Goal: Task Accomplishment & Management: Manage account settings

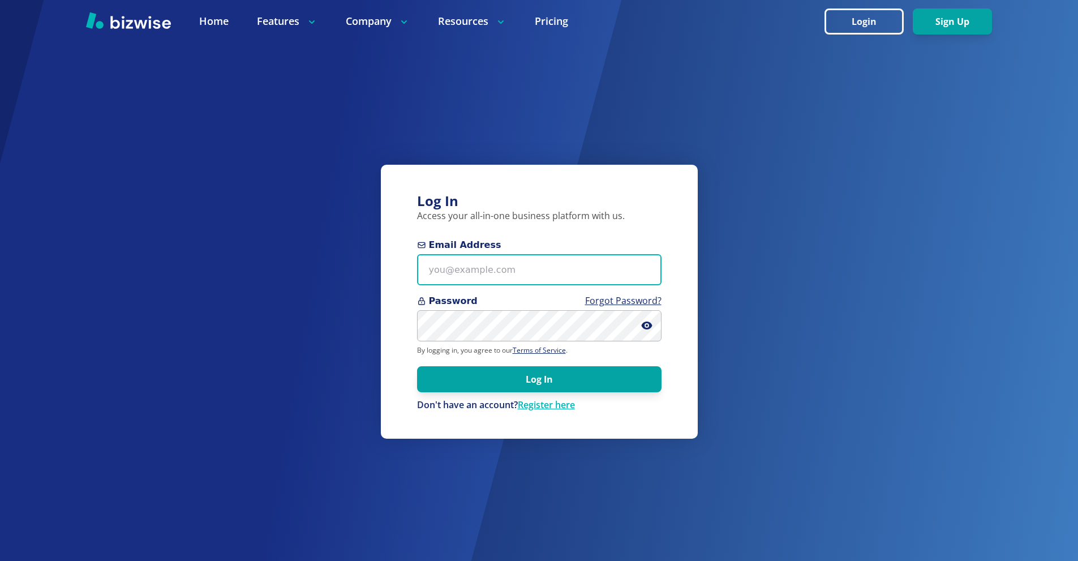
drag, startPoint x: 529, startPoint y: 268, endPoint x: 521, endPoint y: 46, distance: 221.4
click at [528, 268] on input "Email Address" at bounding box center [539, 269] width 244 height 31
paste input "[EMAIL_ADDRESS][DOMAIN_NAME]"
type input "[EMAIL_ADDRESS][DOMAIN_NAME]"
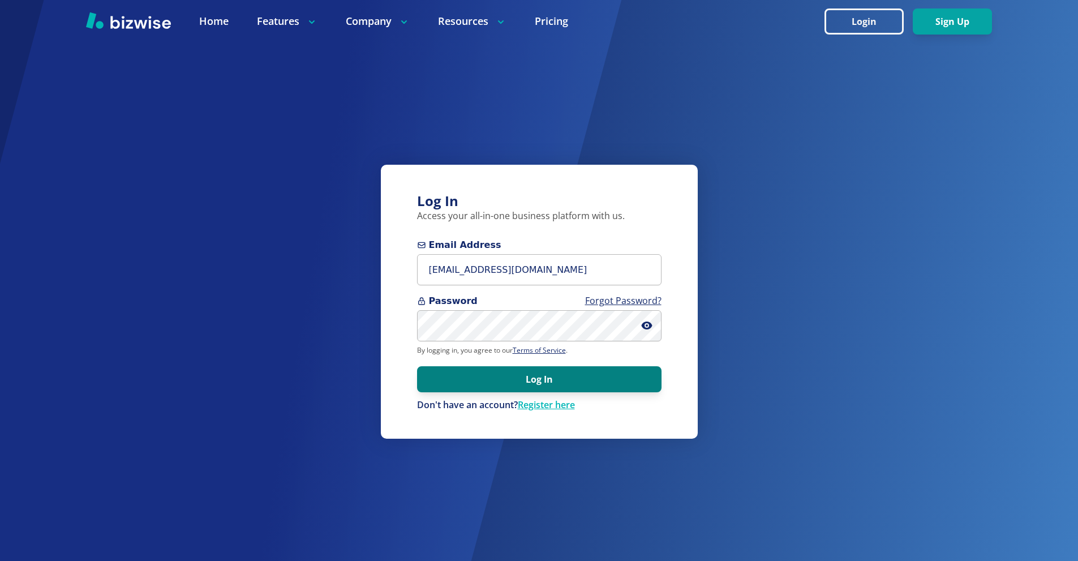
click at [632, 370] on button "Log In" at bounding box center [539, 379] width 244 height 26
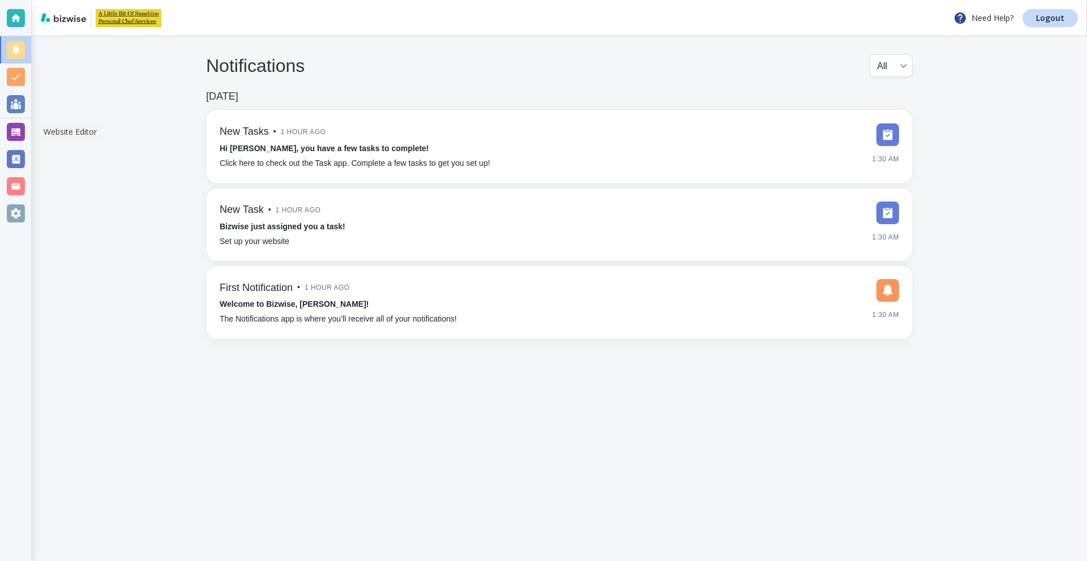
click at [25, 132] on div at bounding box center [15, 131] width 31 height 27
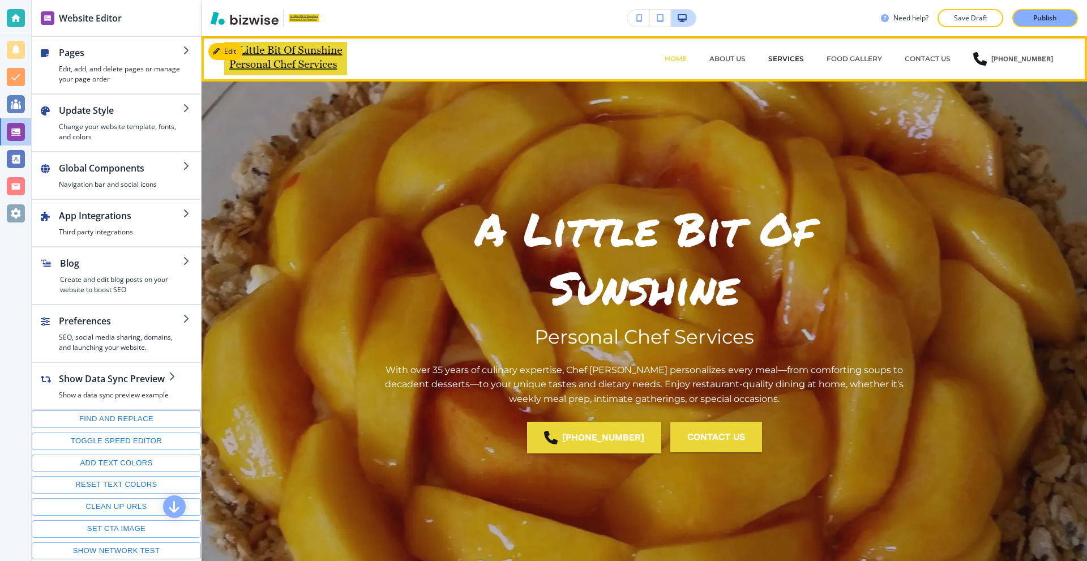
click at [788, 59] on p "SERVICES" at bounding box center [786, 59] width 36 height 10
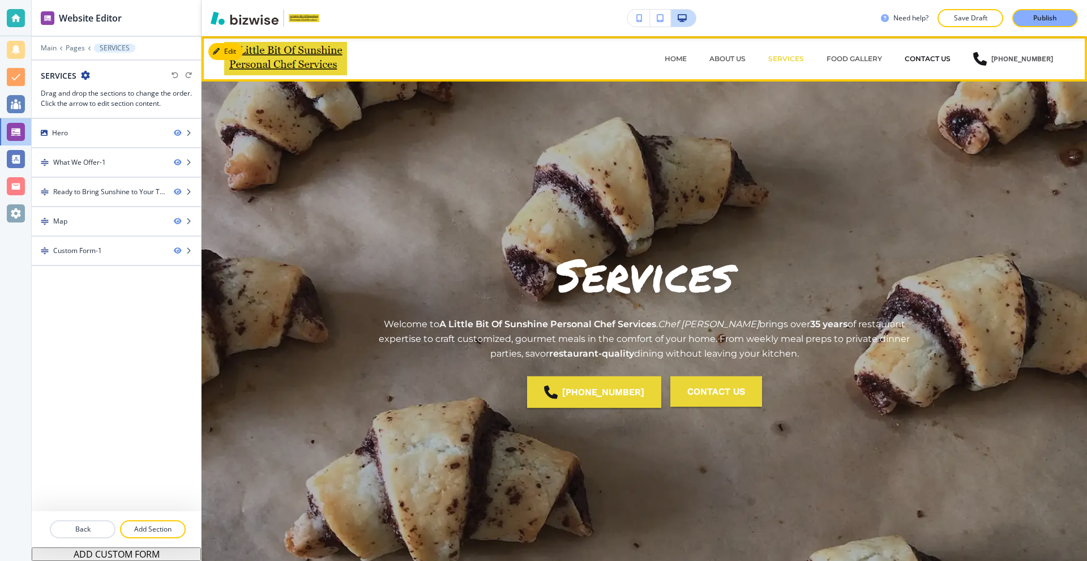
click at [933, 60] on p "CONTACT US" at bounding box center [927, 59] width 46 height 10
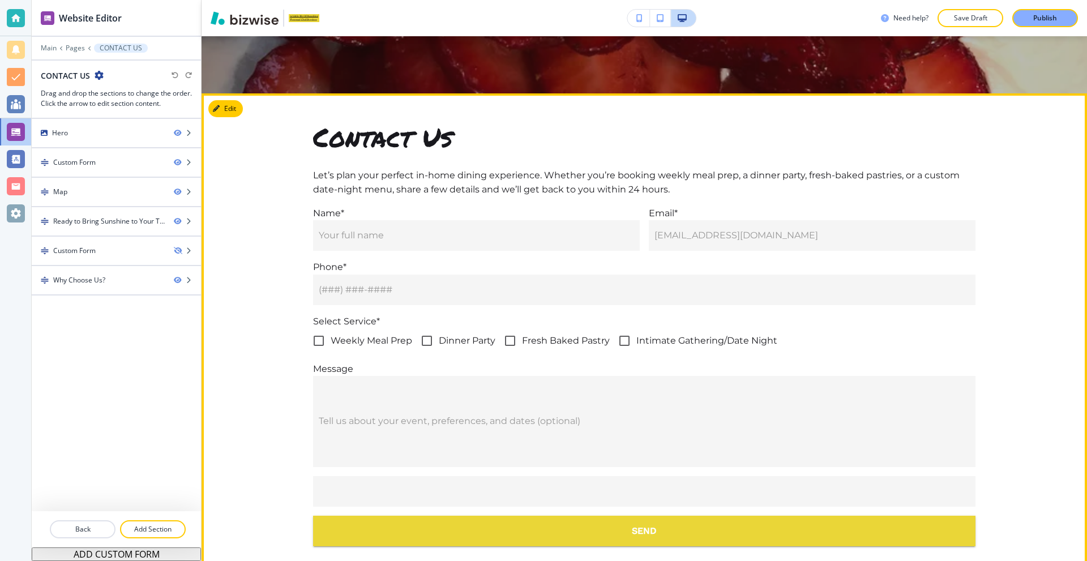
scroll to position [509, 0]
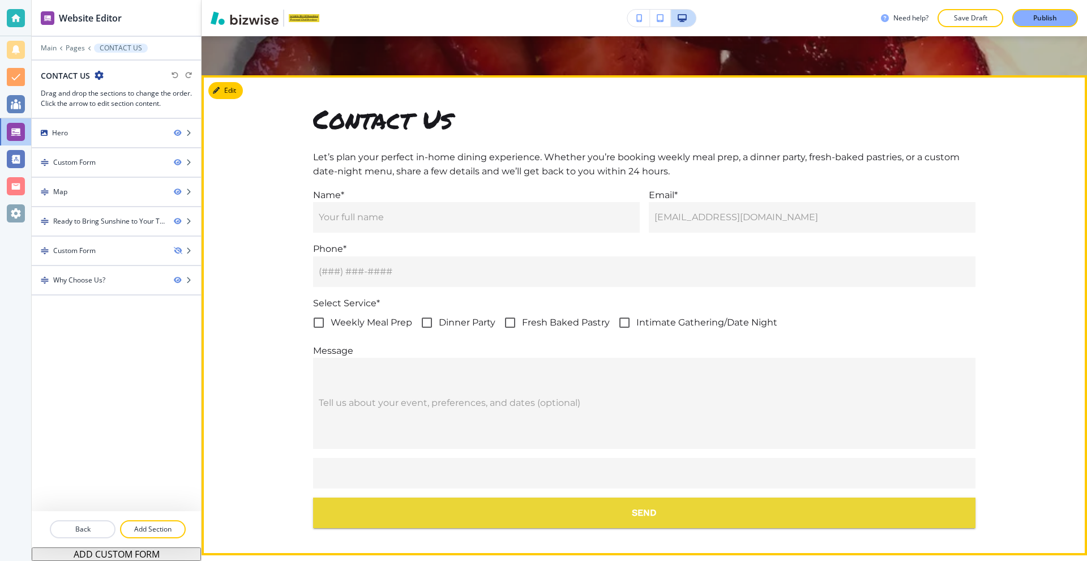
click at [227, 92] on button "Edit" at bounding box center [225, 90] width 35 height 17
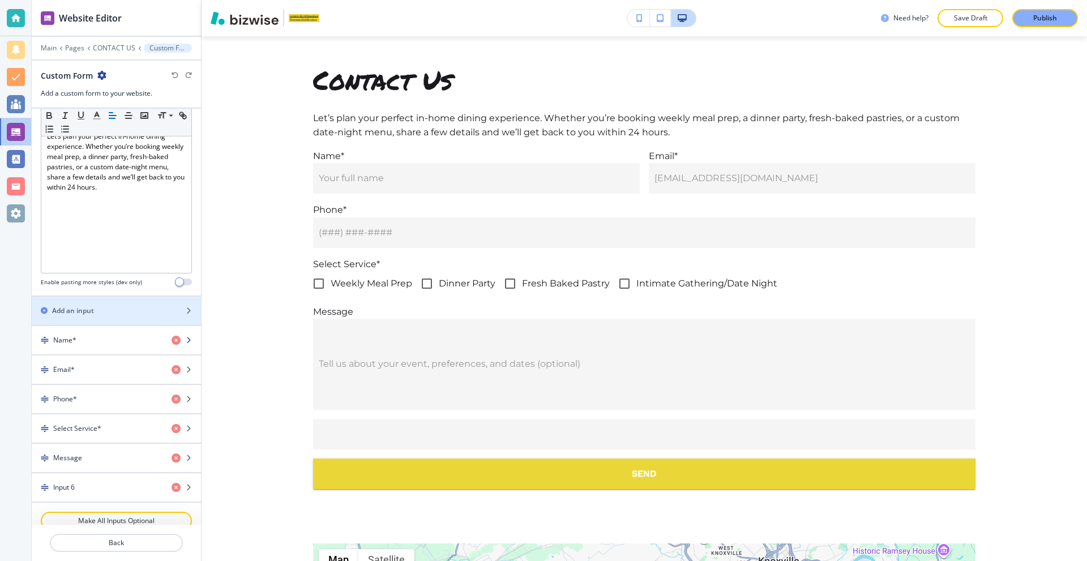
scroll to position [340, 0]
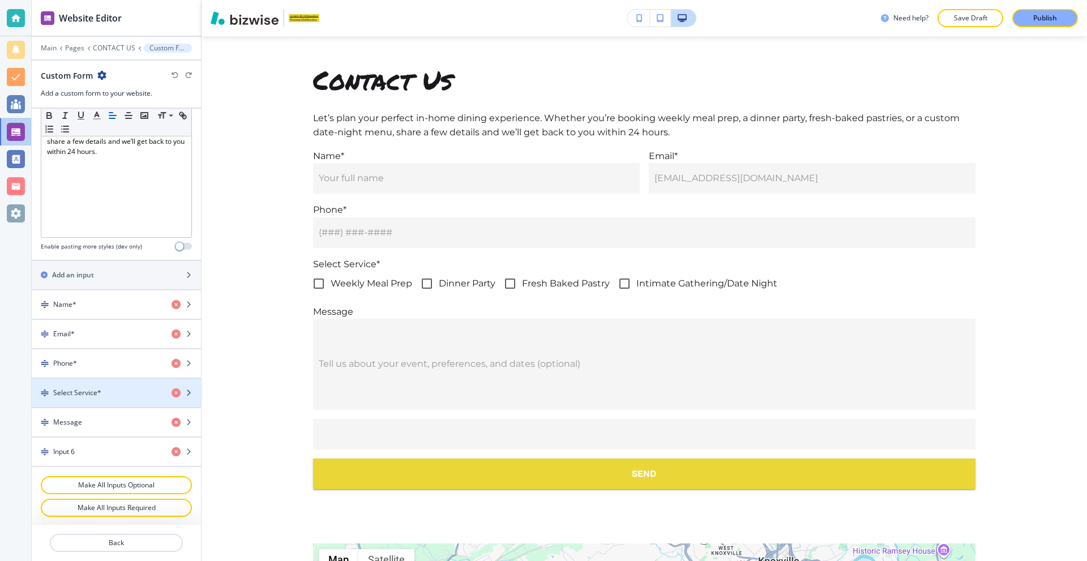
click at [94, 396] on h4 "Select Service*" at bounding box center [77, 393] width 48 height 10
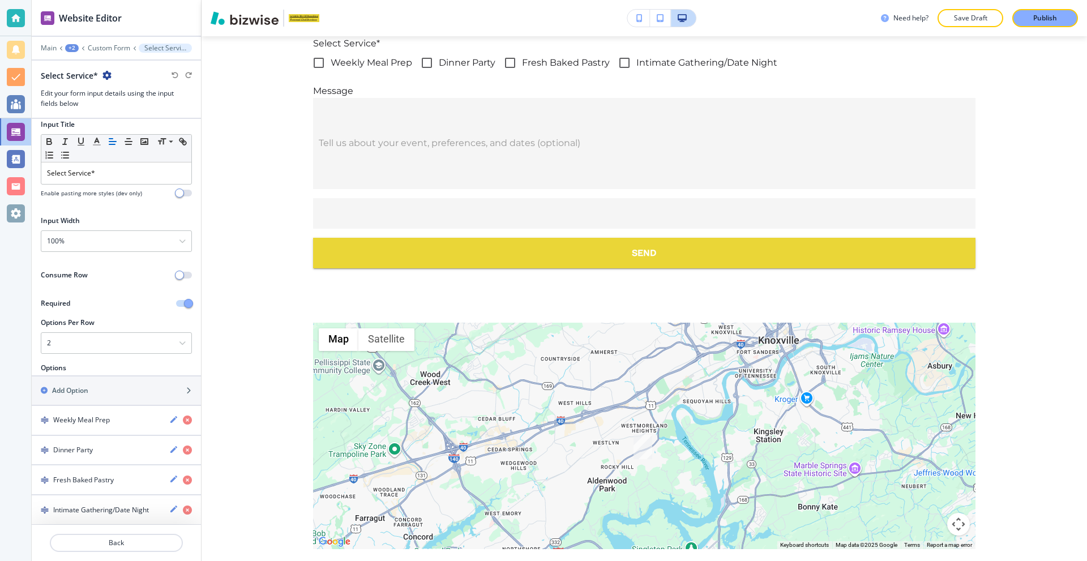
scroll to position [9, 0]
click at [110, 390] on div "Add Option" at bounding box center [104, 390] width 144 height 10
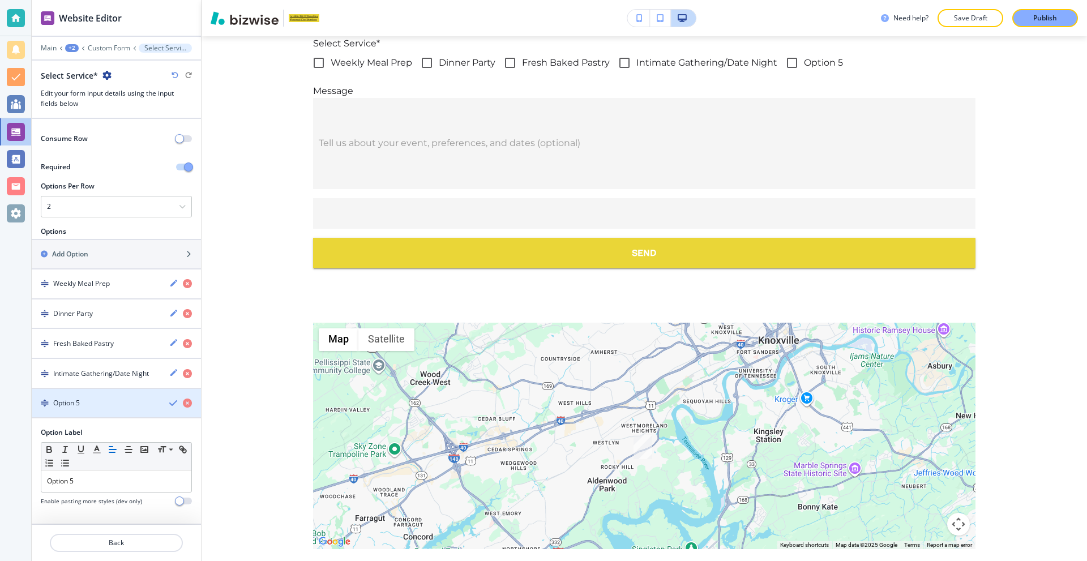
click at [107, 405] on div "Option 5" at bounding box center [96, 403] width 128 height 10
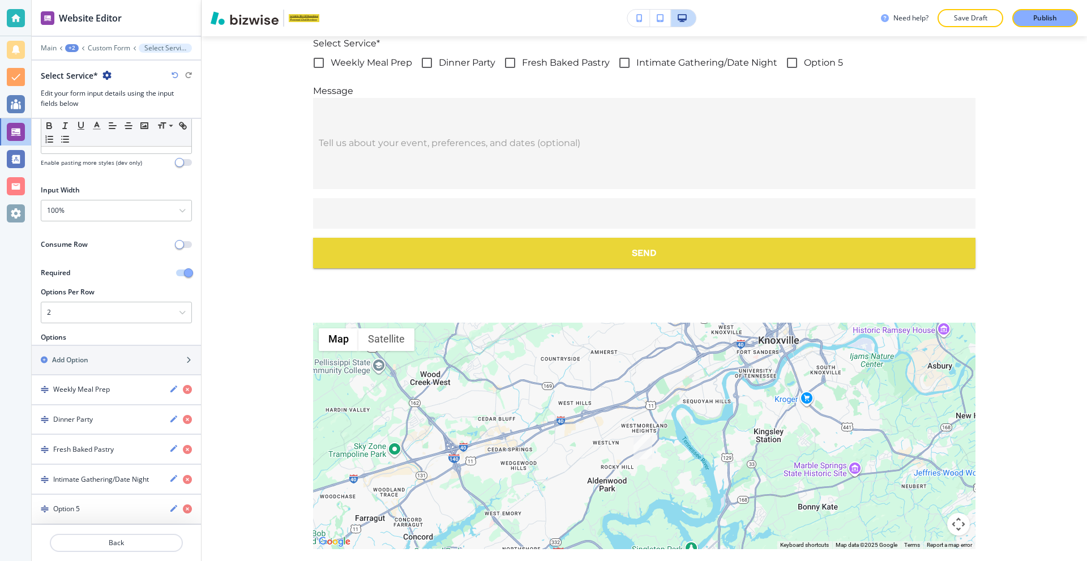
scroll to position [39, 0]
click at [170, 508] on icon "button" at bounding box center [173, 508] width 7 height 7
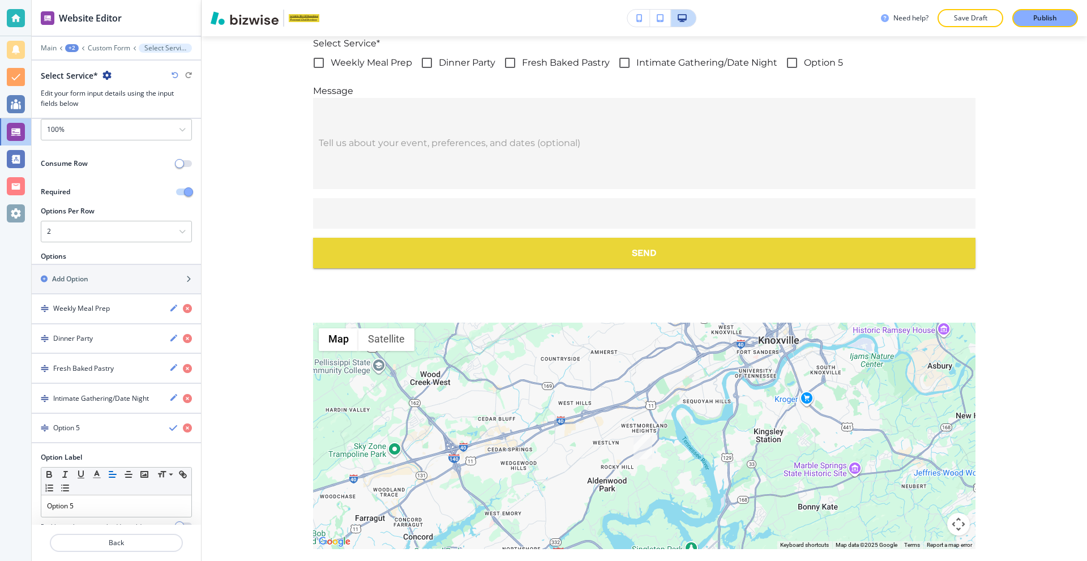
scroll to position [145, 0]
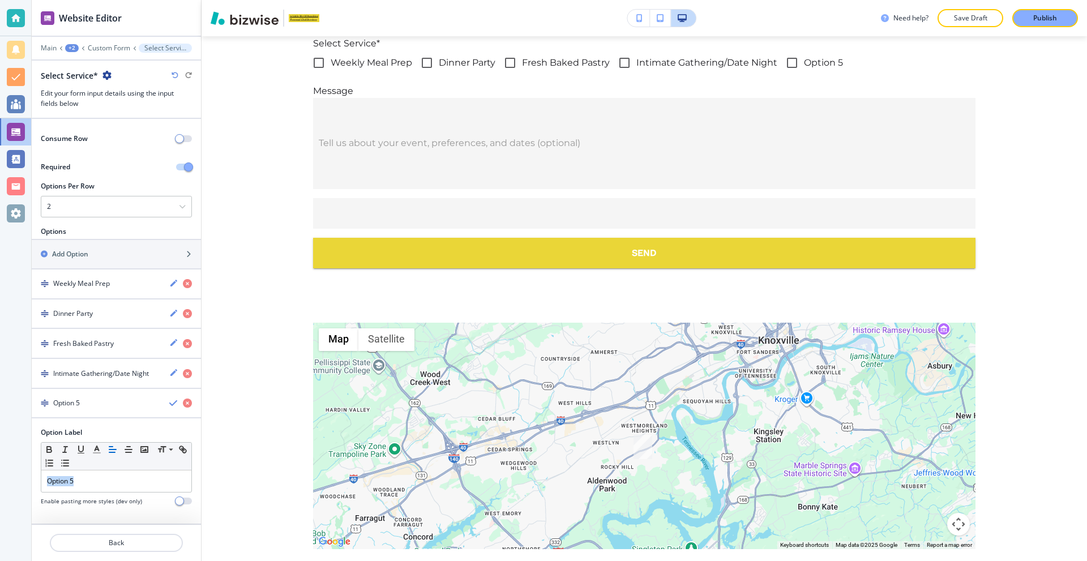
drag, startPoint x: 90, startPoint y: 482, endPoint x: 27, endPoint y: 476, distance: 63.0
click at [28, 478] on div "Website Editor Main +2 Custom Form Select Service* Select Service* Edit your fo…" at bounding box center [543, 280] width 1087 height 561
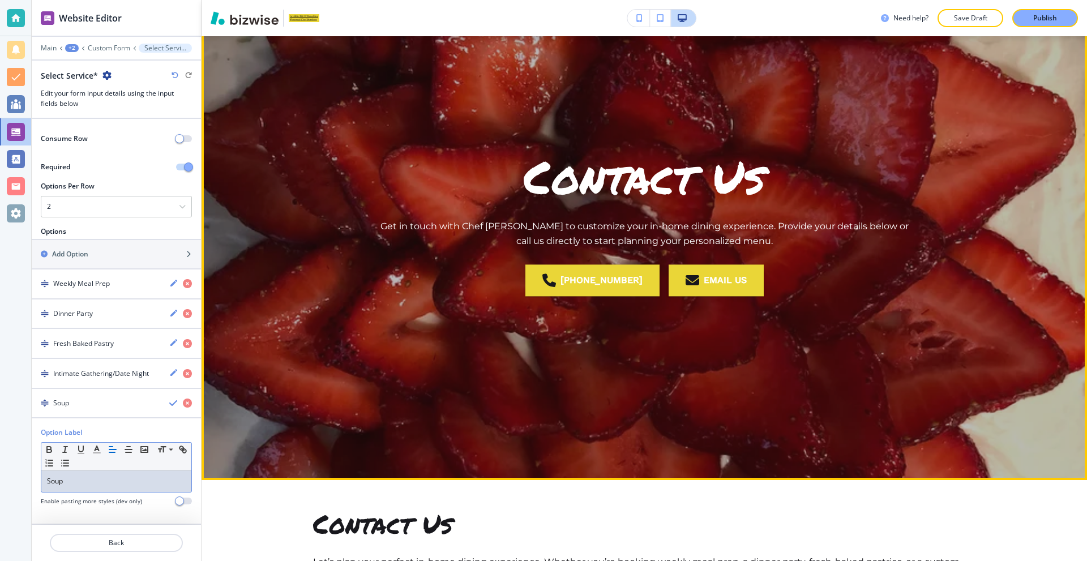
scroll to position [0, 0]
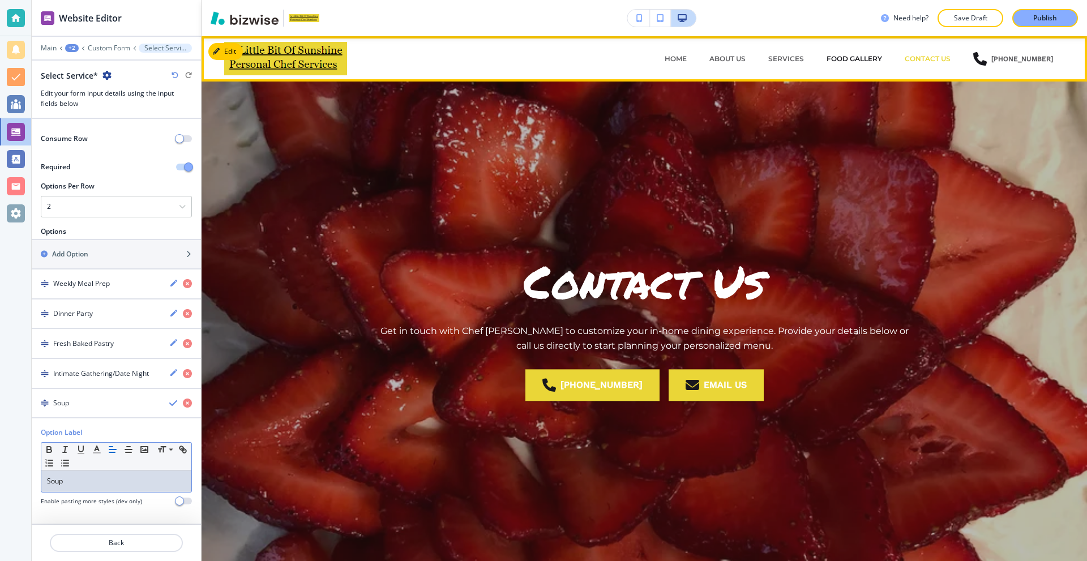
click at [872, 57] on p "FOOD GALLERY" at bounding box center [853, 59] width 55 height 10
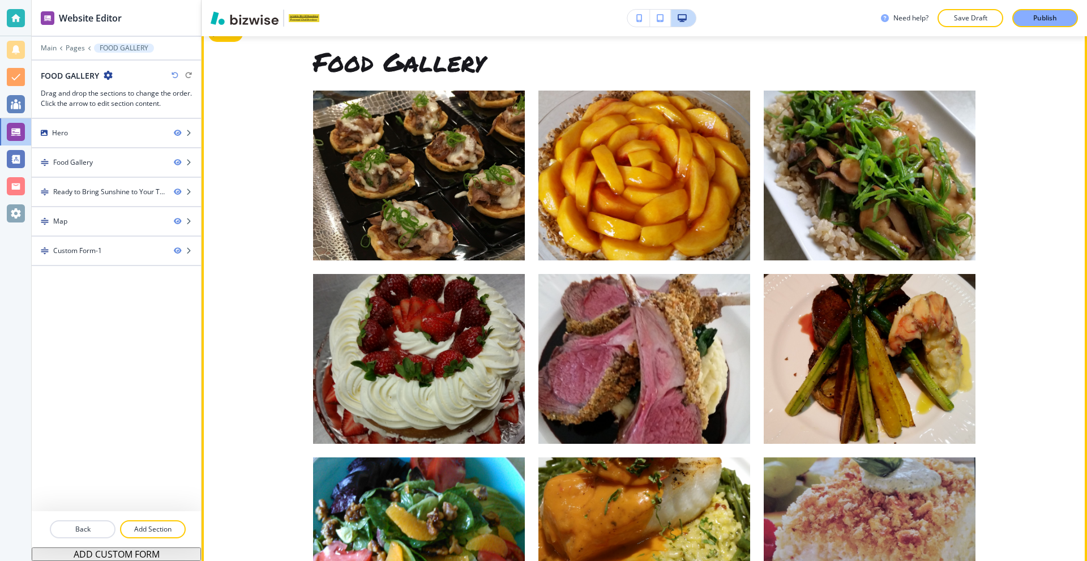
scroll to position [283, 0]
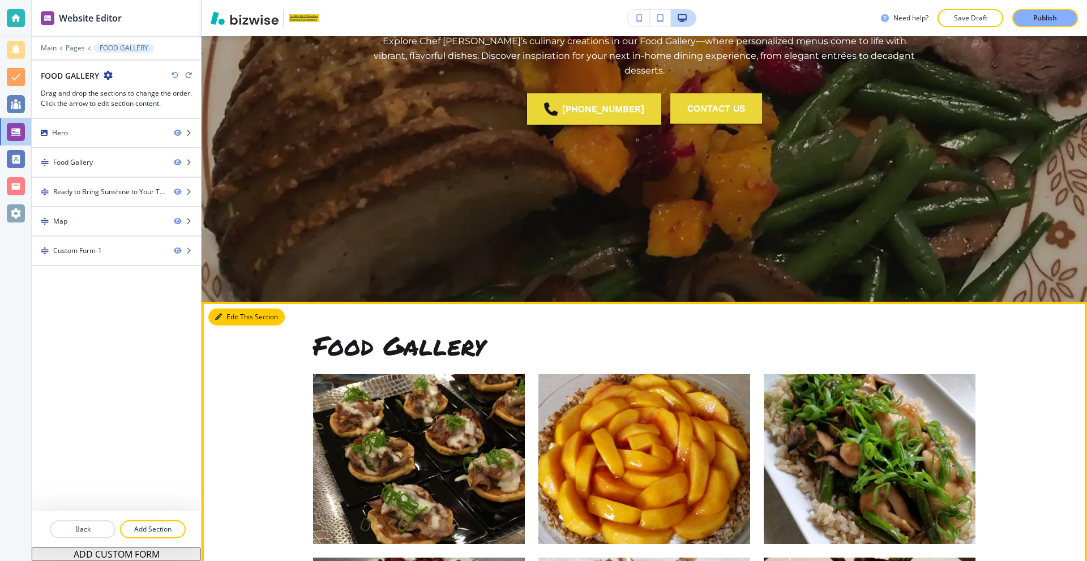
click at [221, 312] on button "Edit This Section" at bounding box center [246, 316] width 76 height 17
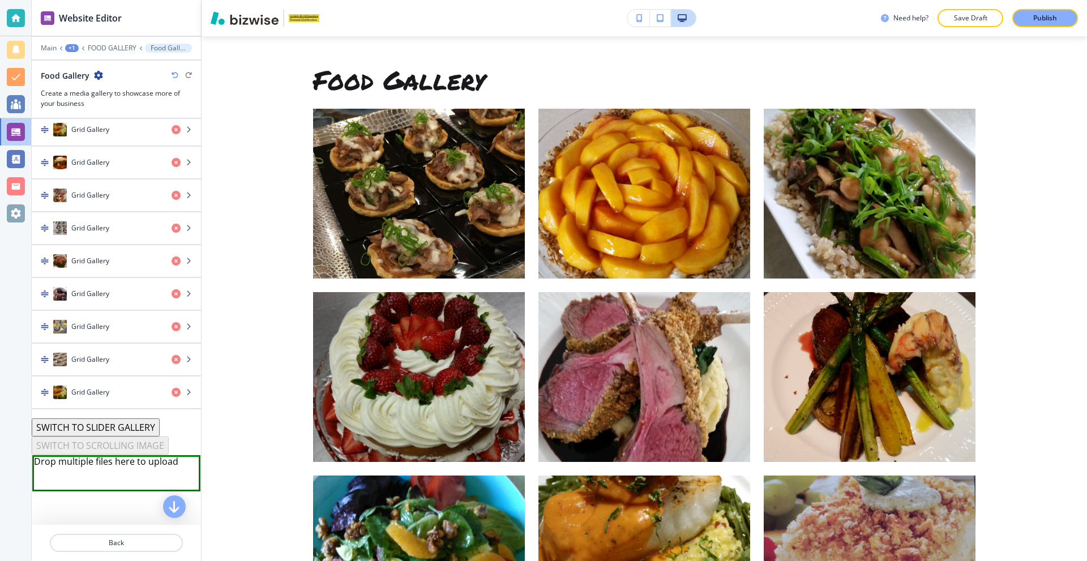
scroll to position [965, 0]
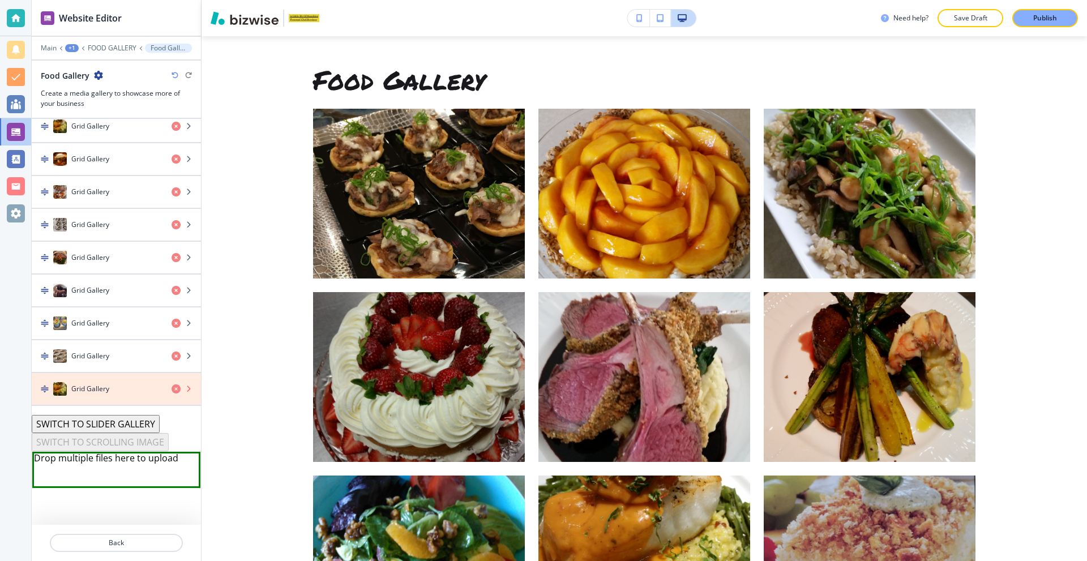
click at [171, 388] on icon "button" at bounding box center [175, 388] width 9 height 9
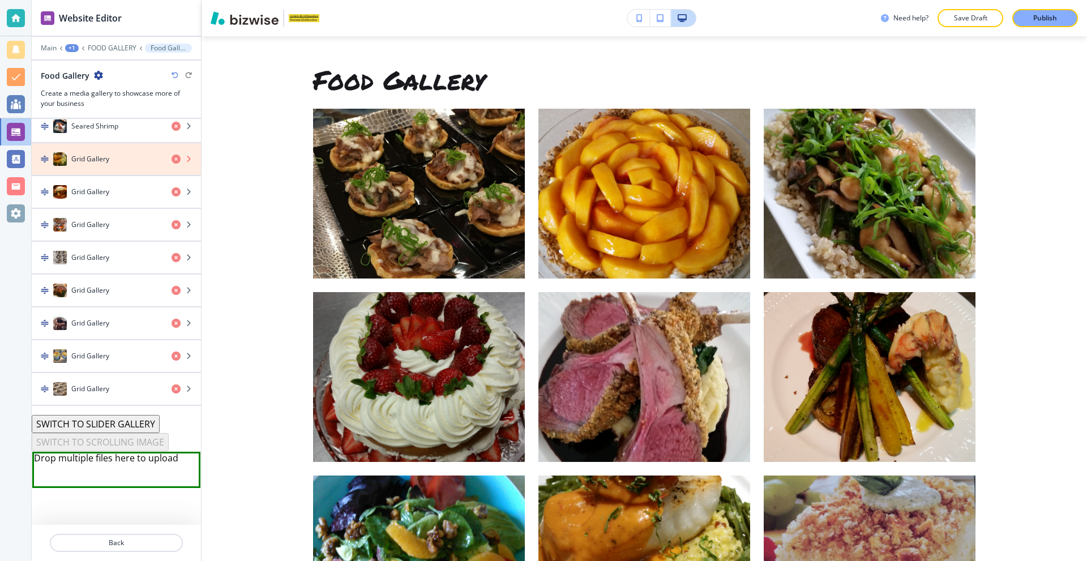
click at [171, 158] on icon "button" at bounding box center [175, 158] width 9 height 9
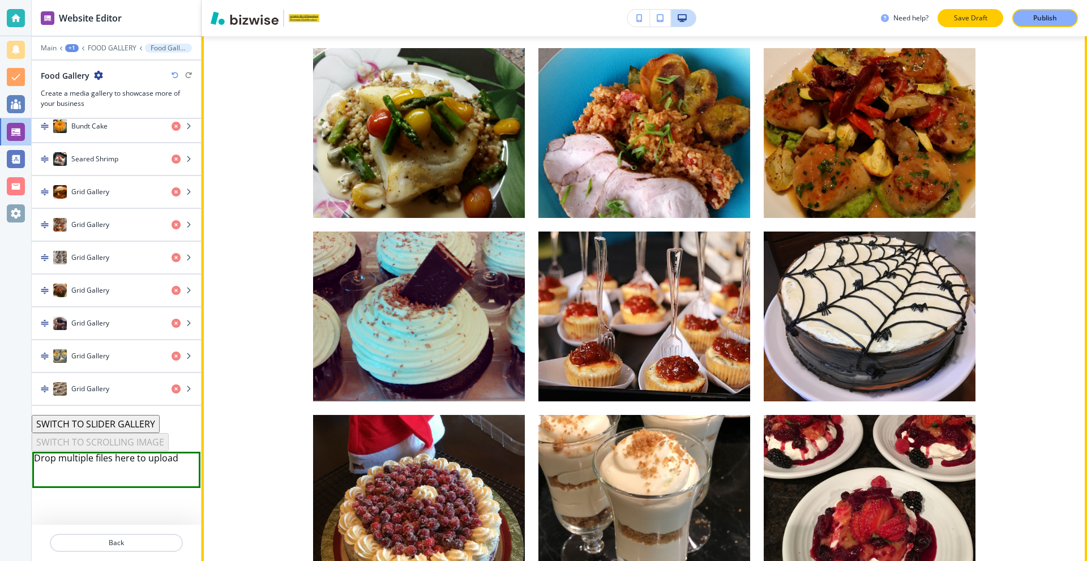
scroll to position [831, 0]
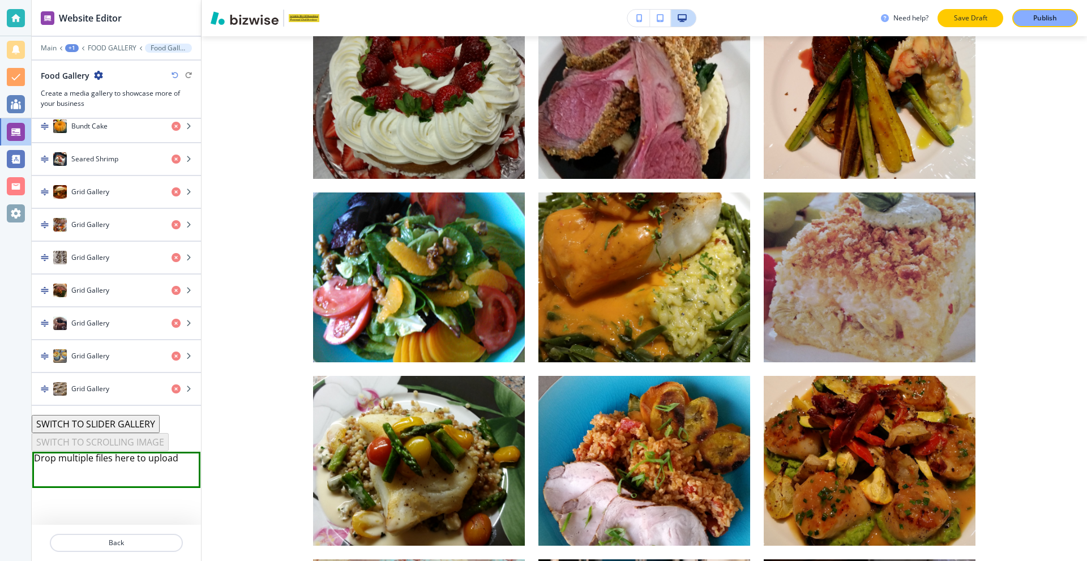
drag, startPoint x: 1046, startPoint y: 18, endPoint x: 986, endPoint y: 15, distance: 60.0
click at [1045, 17] on p "Publish" at bounding box center [1045, 18] width 24 height 10
click at [3, 29] on div at bounding box center [15, 18] width 31 height 36
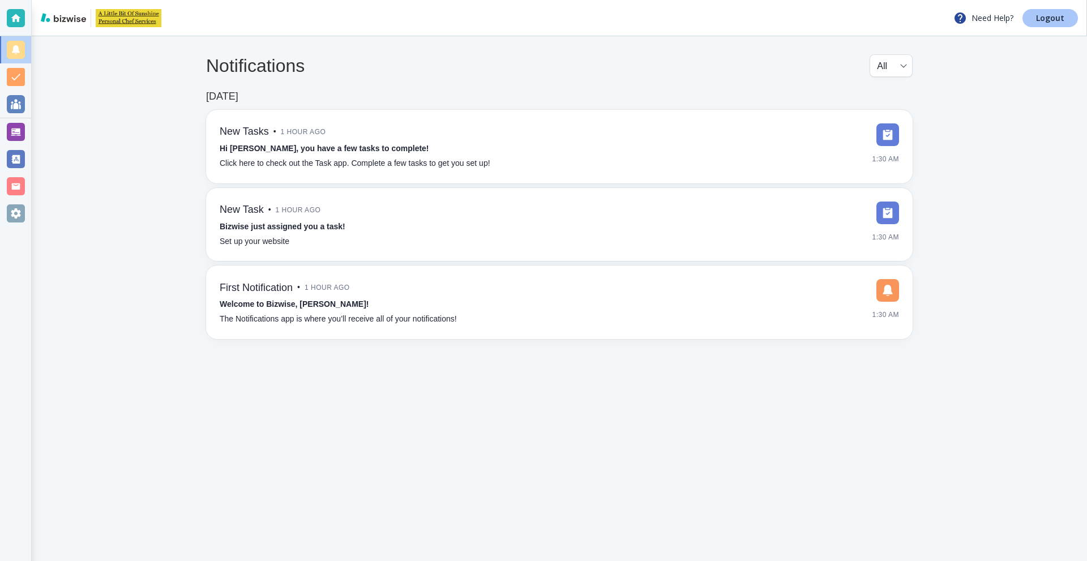
click at [1043, 14] on p "Logout" at bounding box center [1050, 18] width 28 height 8
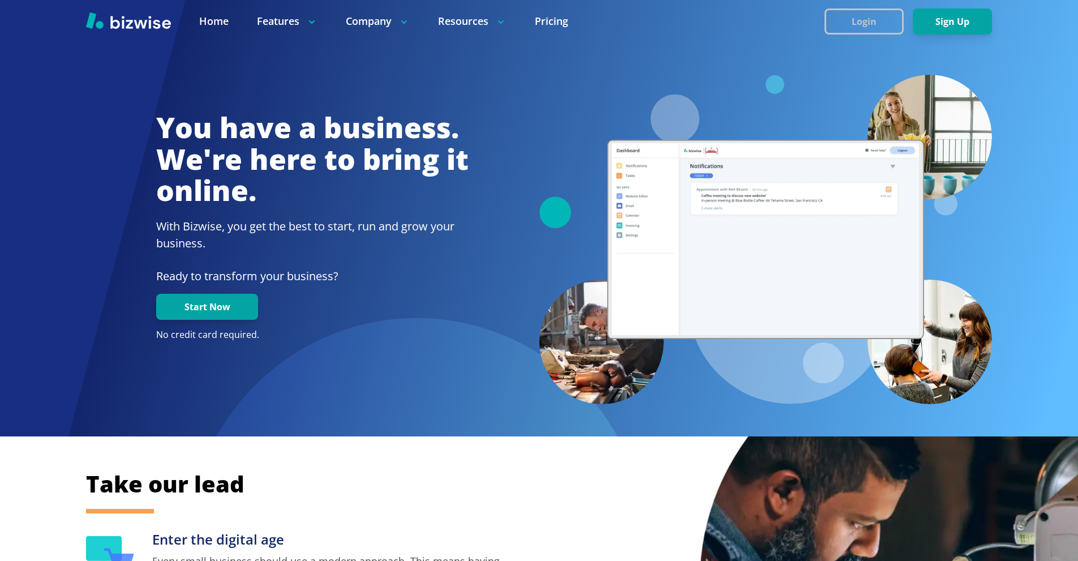
click at [860, 23] on button "Login" at bounding box center [864, 21] width 79 height 26
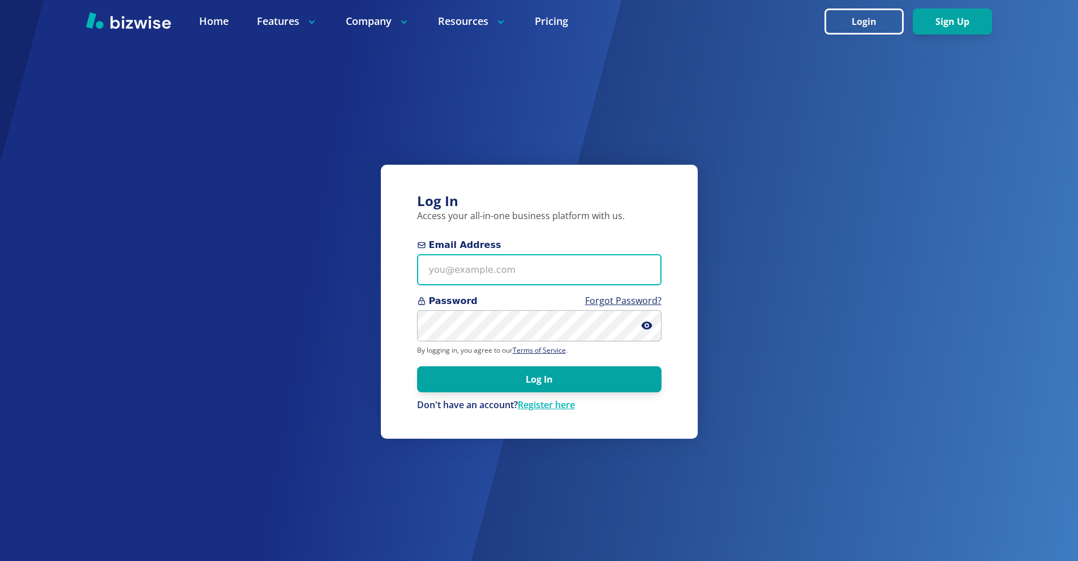
click at [583, 260] on input "Email Address" at bounding box center [539, 269] width 244 height 31
paste input "jennifer@kirbyphysicaltherapy.com"
type input "jennifer@kirbyphysicaltherapy.com"
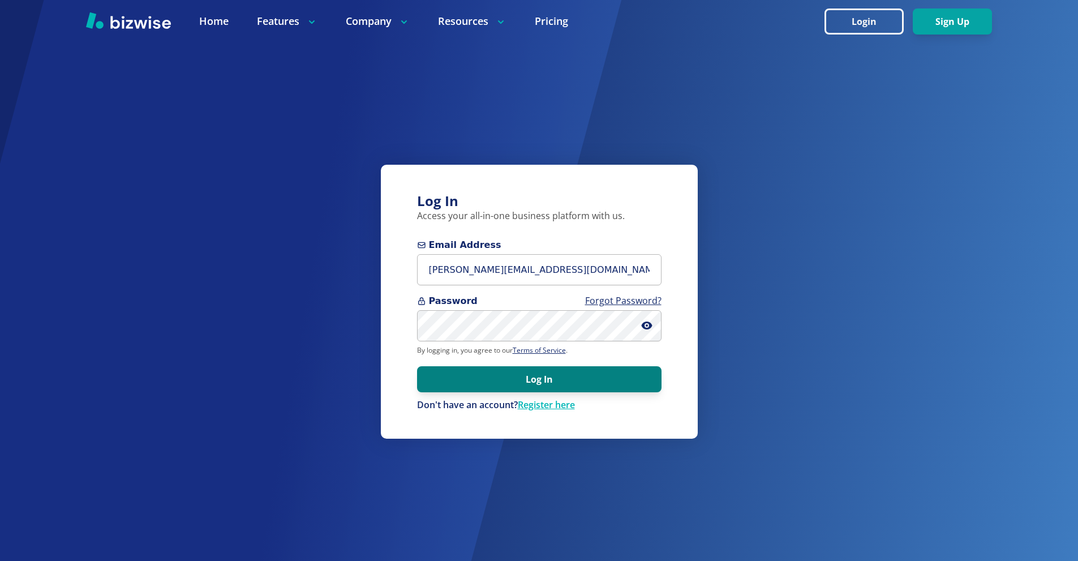
click at [629, 385] on button "Log In" at bounding box center [539, 379] width 244 height 26
